Goal: Find specific page/section: Find specific page/section

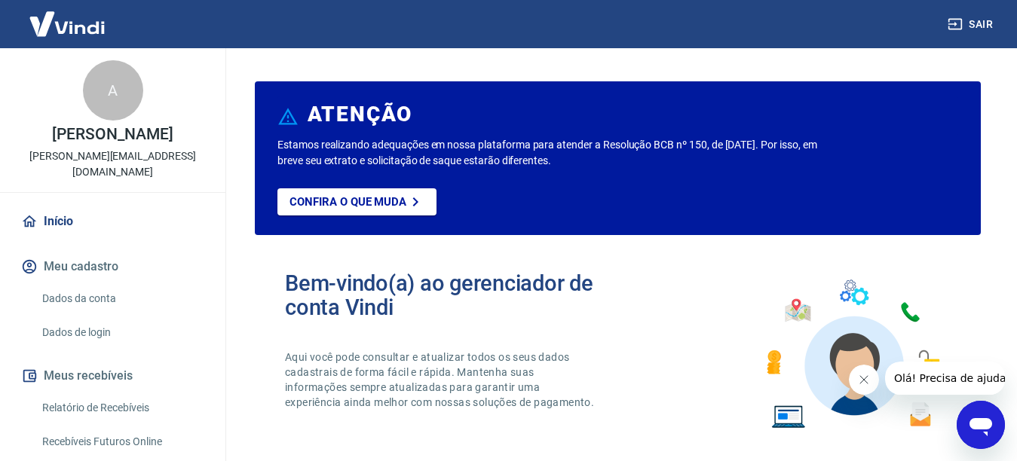
scroll to position [75, 0]
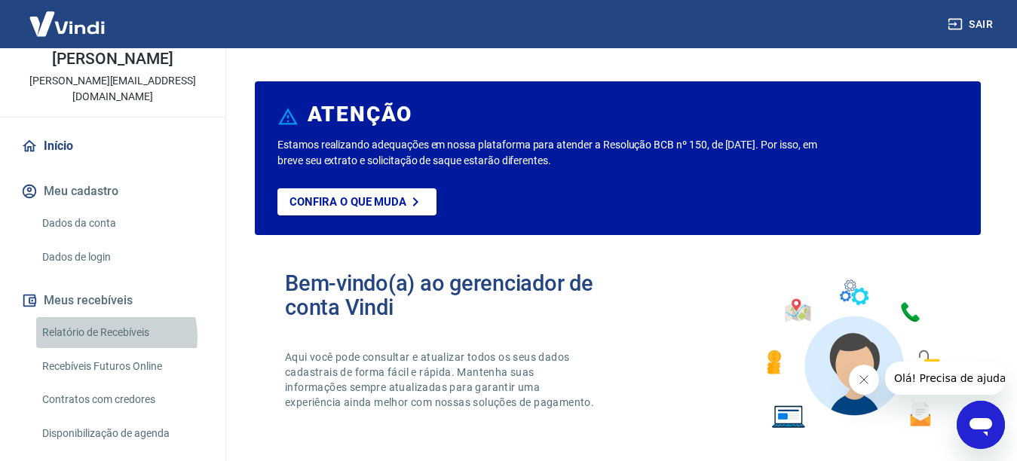
click at [115, 336] on link "Relatório de Recebíveis" at bounding box center [121, 332] width 171 height 31
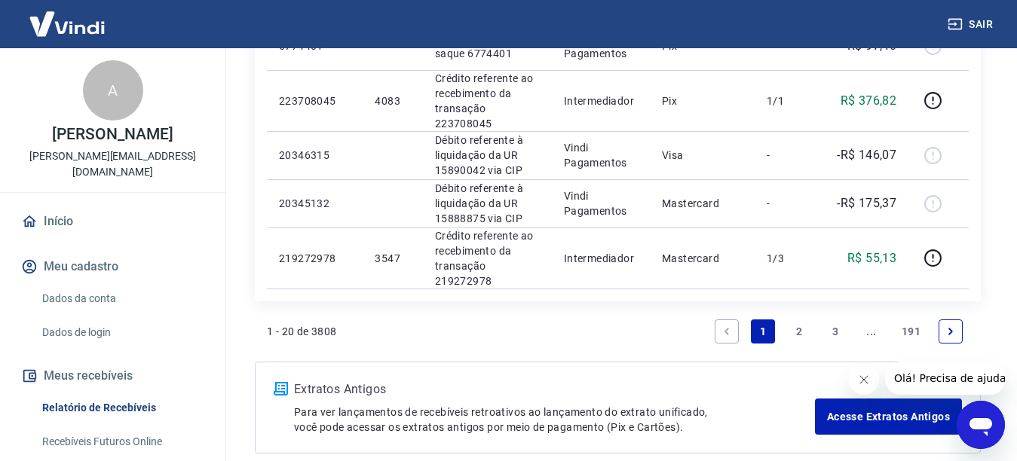
click at [78, 222] on link "Início" at bounding box center [112, 221] width 189 height 33
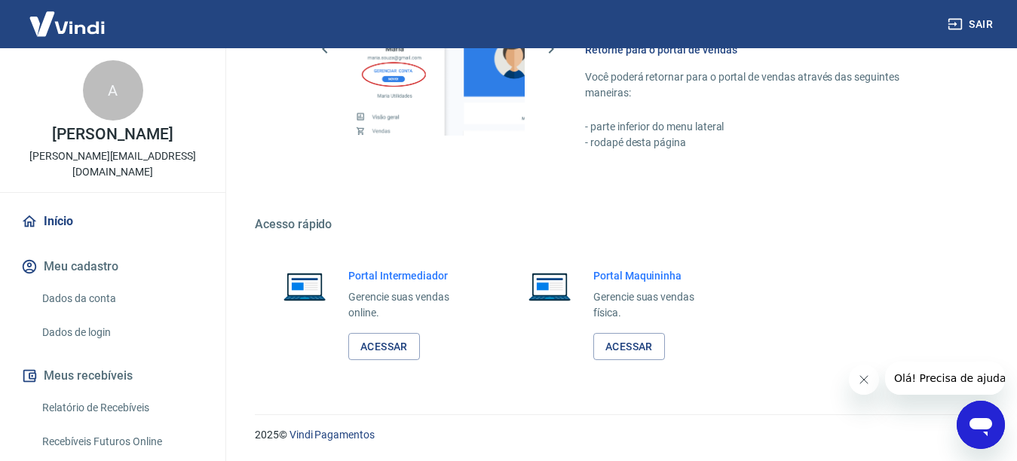
scroll to position [932, 0]
click at [381, 351] on link "Acessar" at bounding box center [384, 347] width 72 height 28
